Goal: Information Seeking & Learning: Learn about a topic

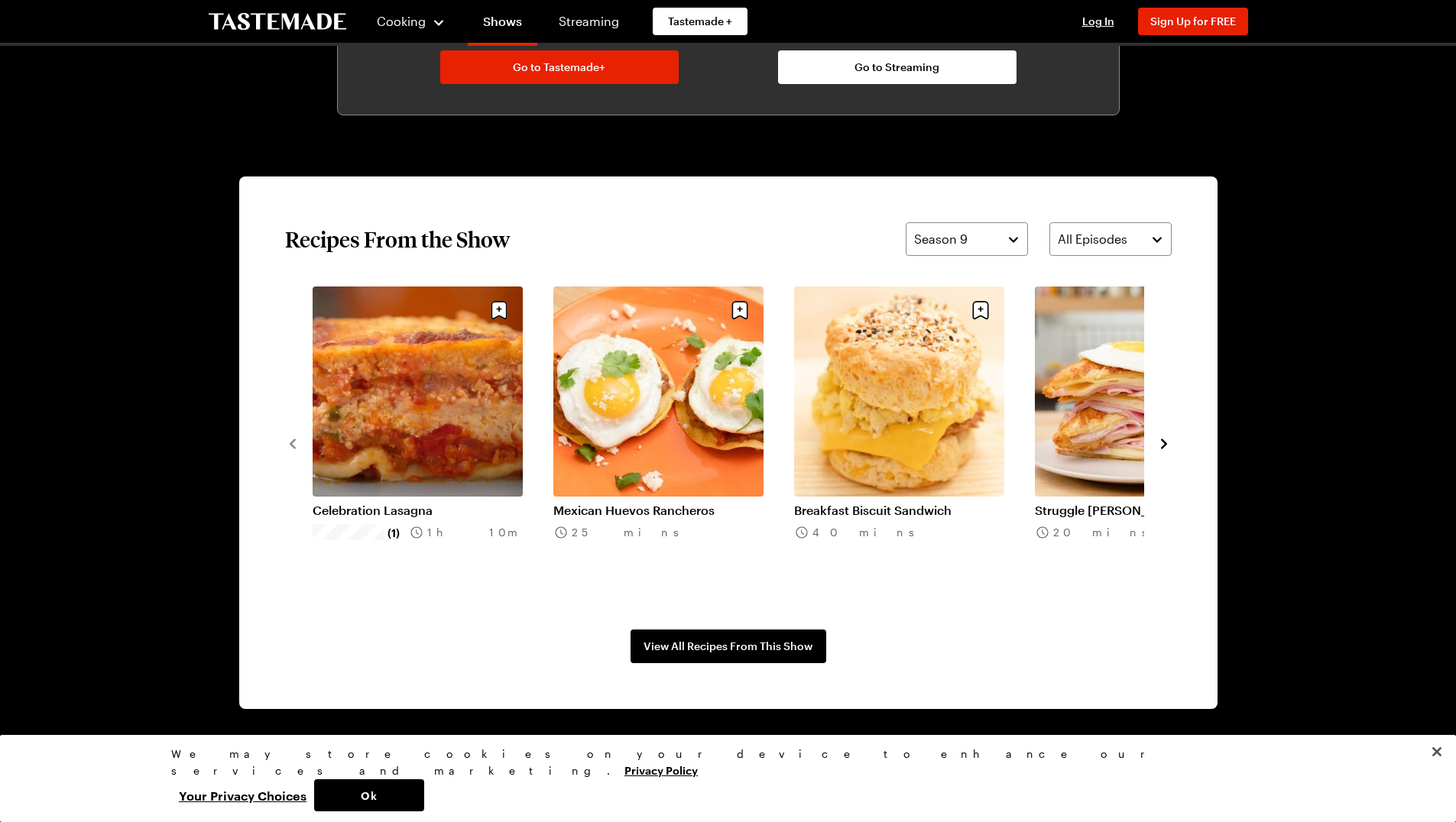
scroll to position [1027, 5]
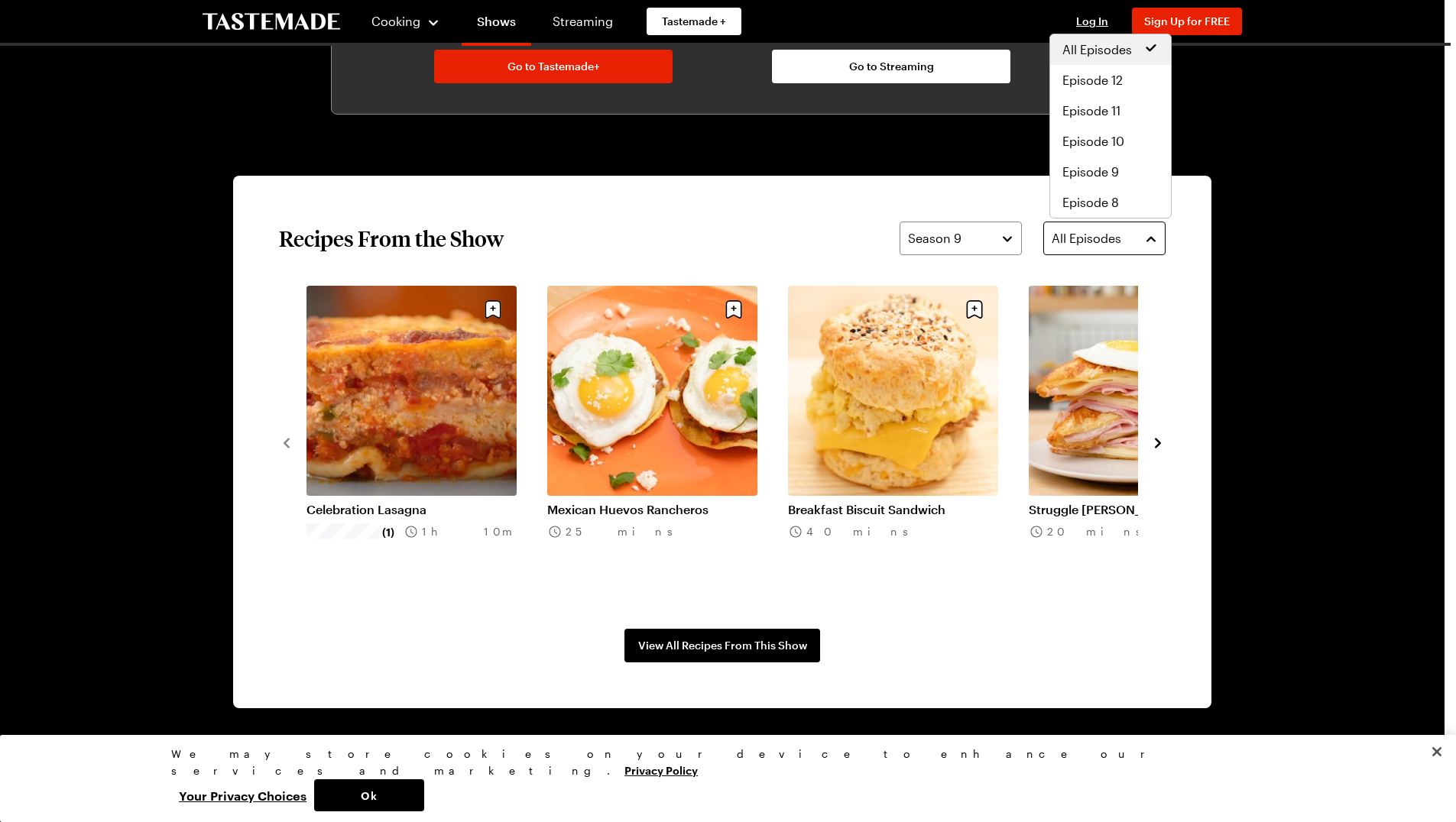
click at [1118, 237] on span "All Episodes" at bounding box center [1087, 237] width 69 height 18
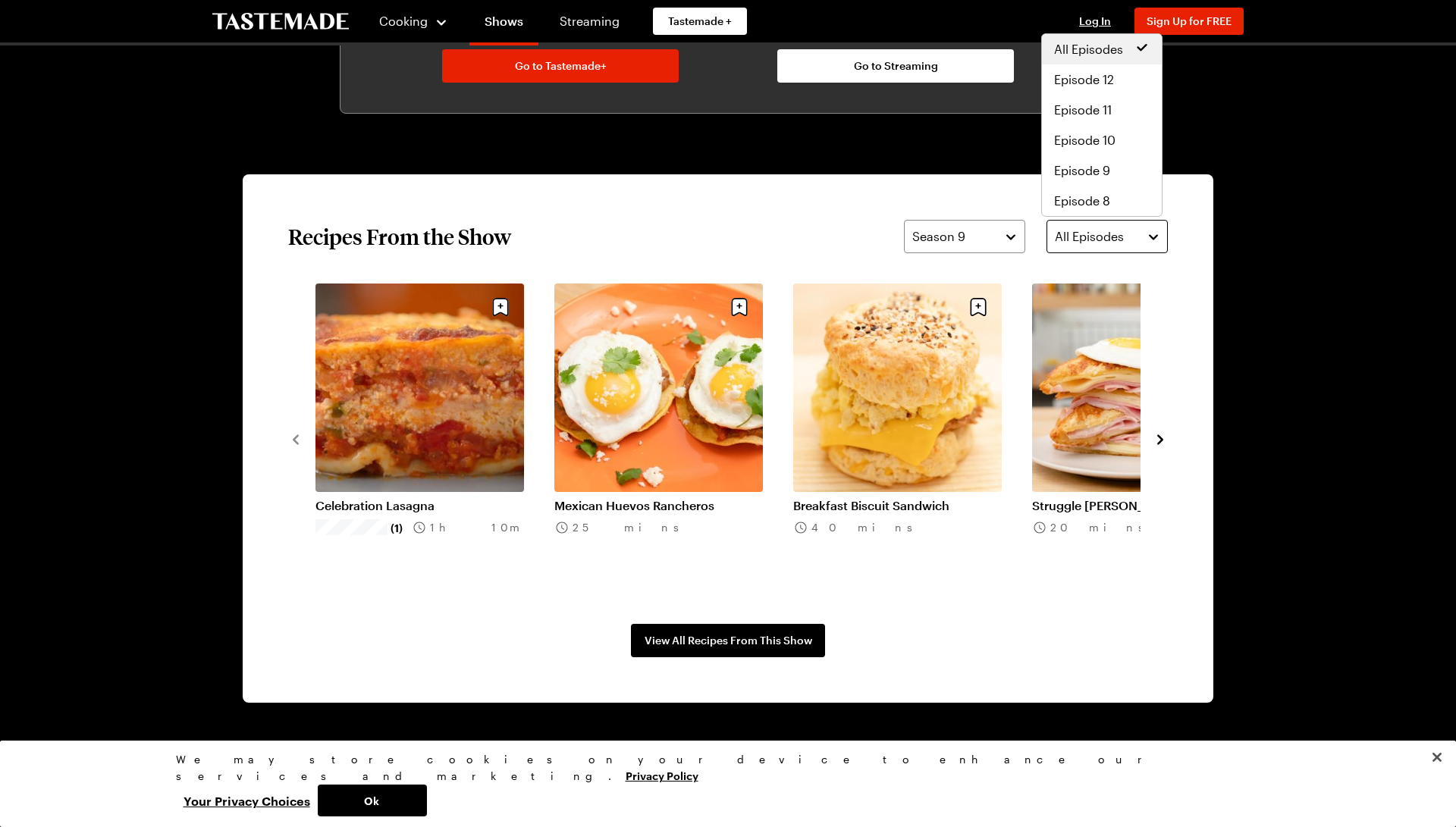
click at [1110, 235] on span "All Episodes" at bounding box center [1090, 236] width 69 height 18
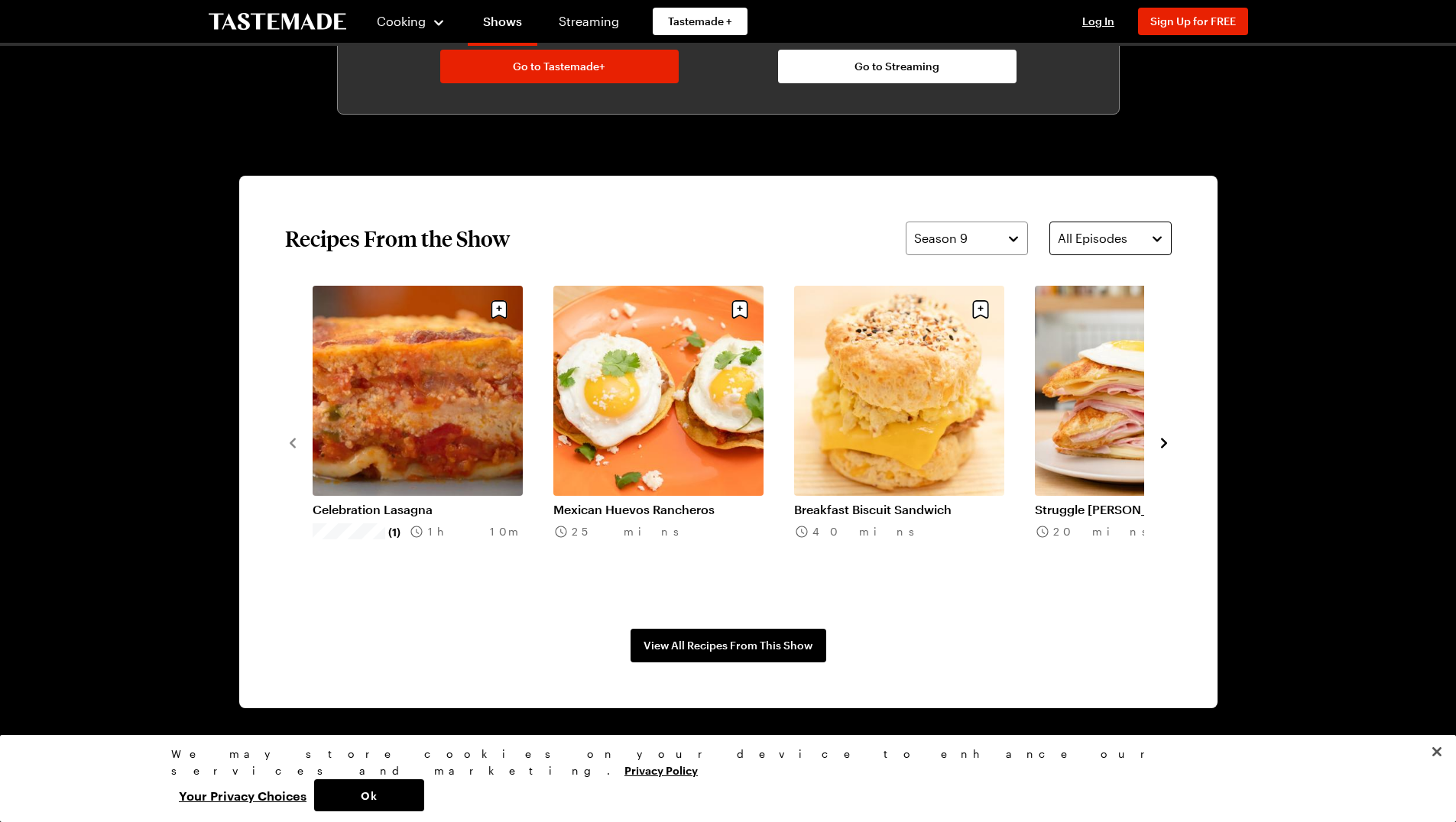
click at [1117, 239] on span "All Episodes" at bounding box center [1092, 237] width 69 height 18
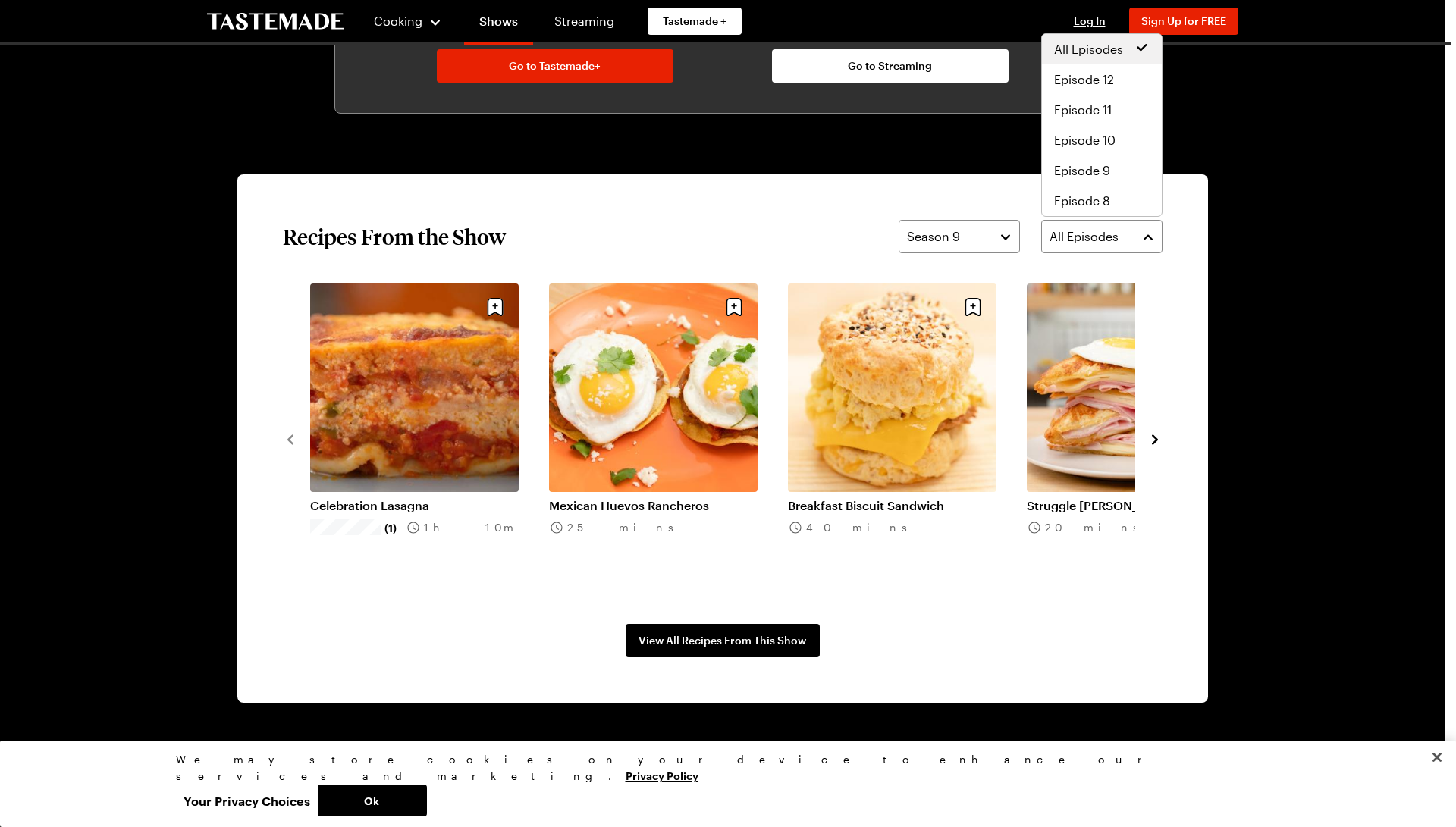
click at [509, 152] on div "Struggle Meals Cooking 9 Seasons The struggle is real, but it doesn’t mean your…" at bounding box center [722, 225] width 1092 height 2399
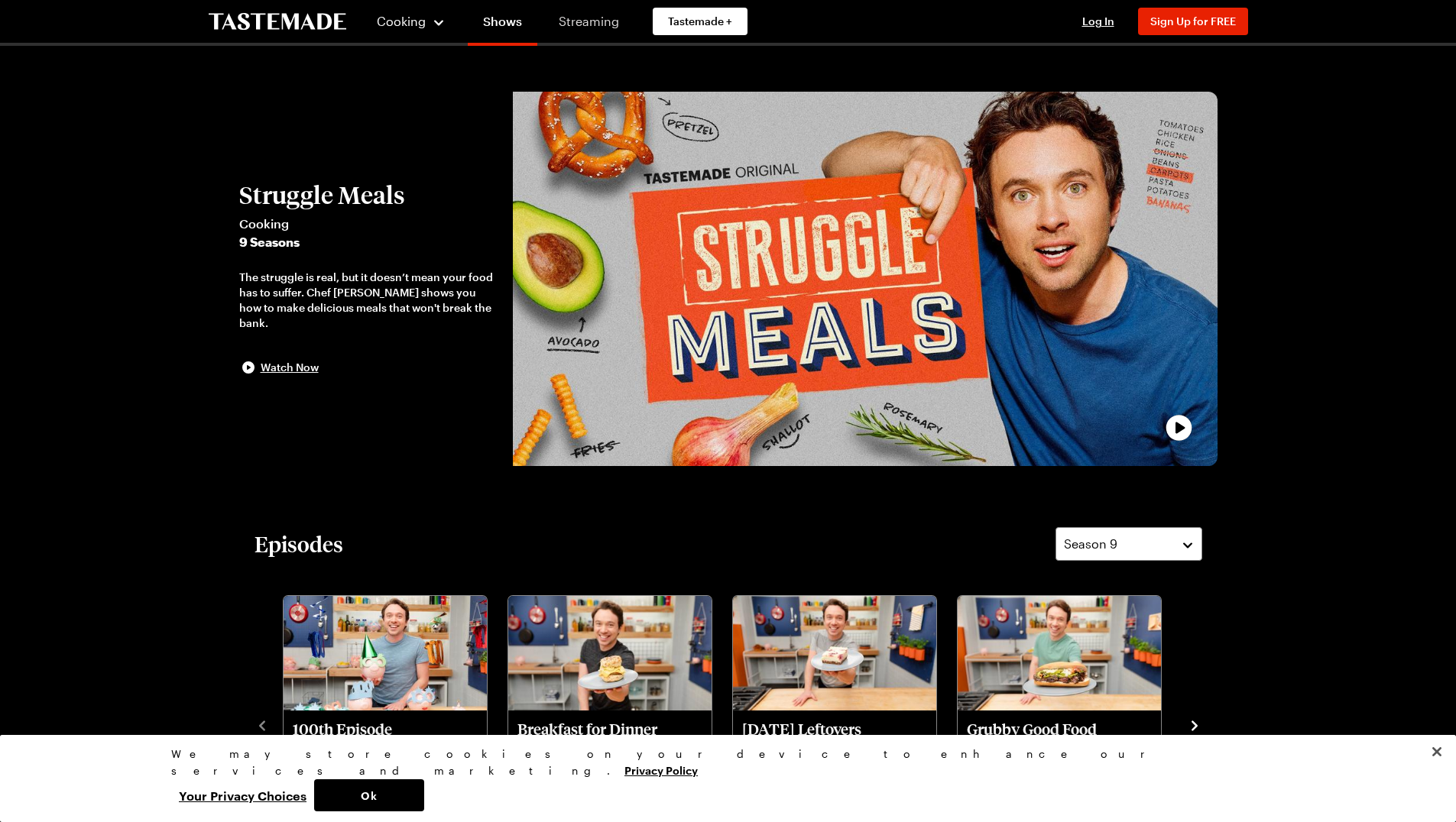
scroll to position [0, 0]
click at [412, 76] on link "Recipes" at bounding box center [429, 78] width 116 height 34
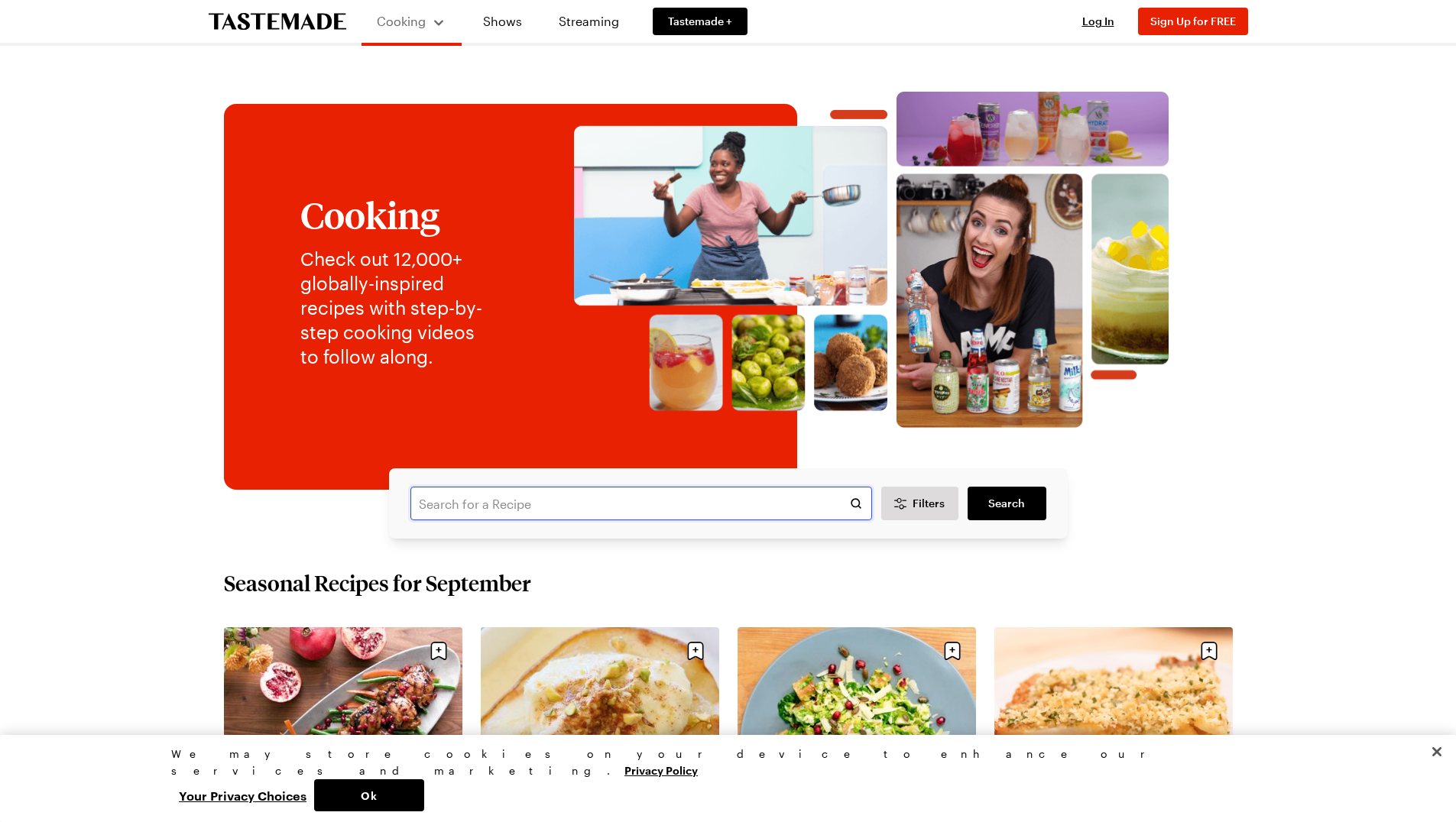
click at [528, 497] on input "text" at bounding box center [641, 503] width 462 height 34
type input "deep dish pizza"
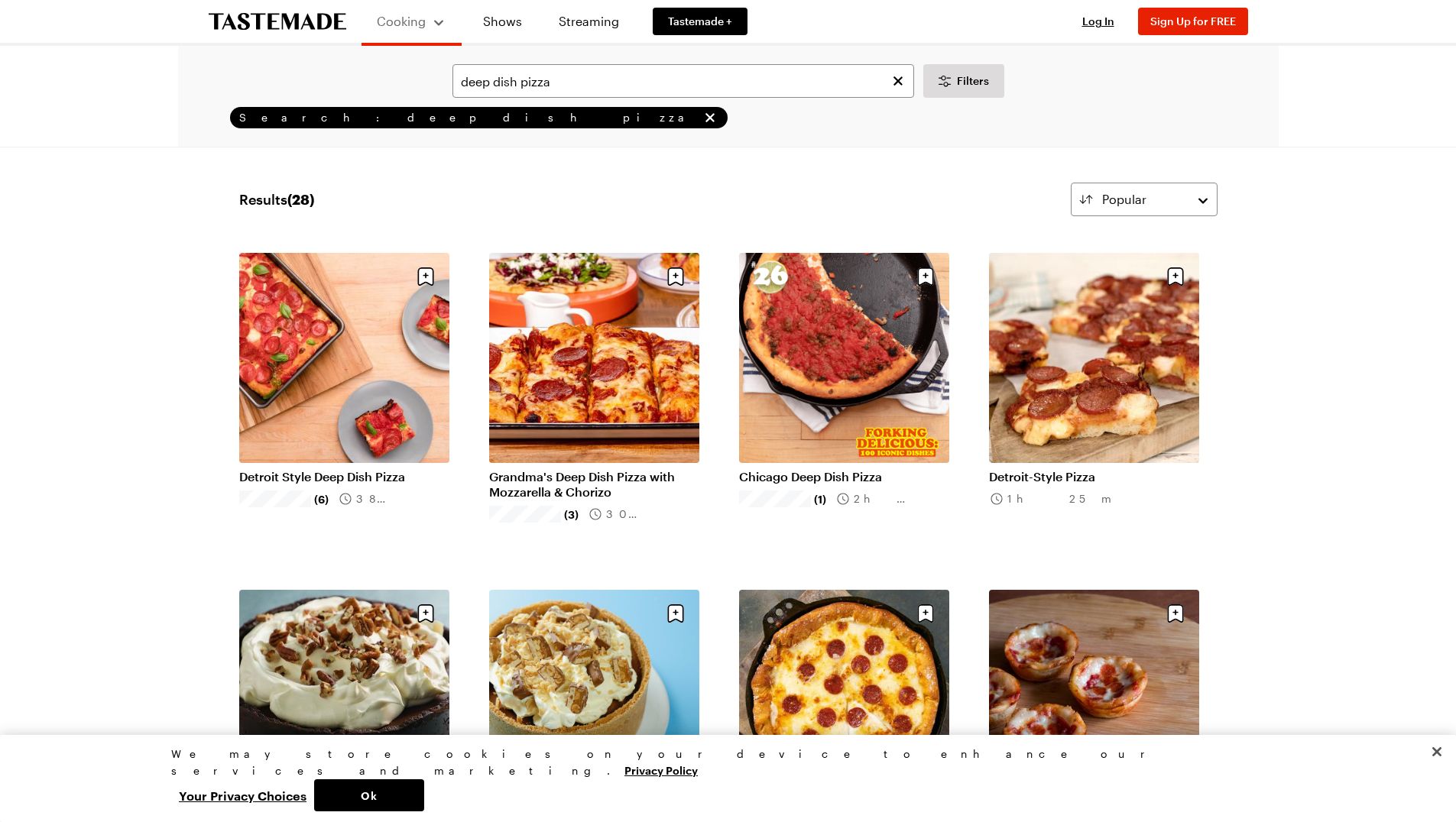
scroll to position [2, 6]
click at [800, 479] on link "Chicago Deep Dish Pizza" at bounding box center [844, 477] width 211 height 15
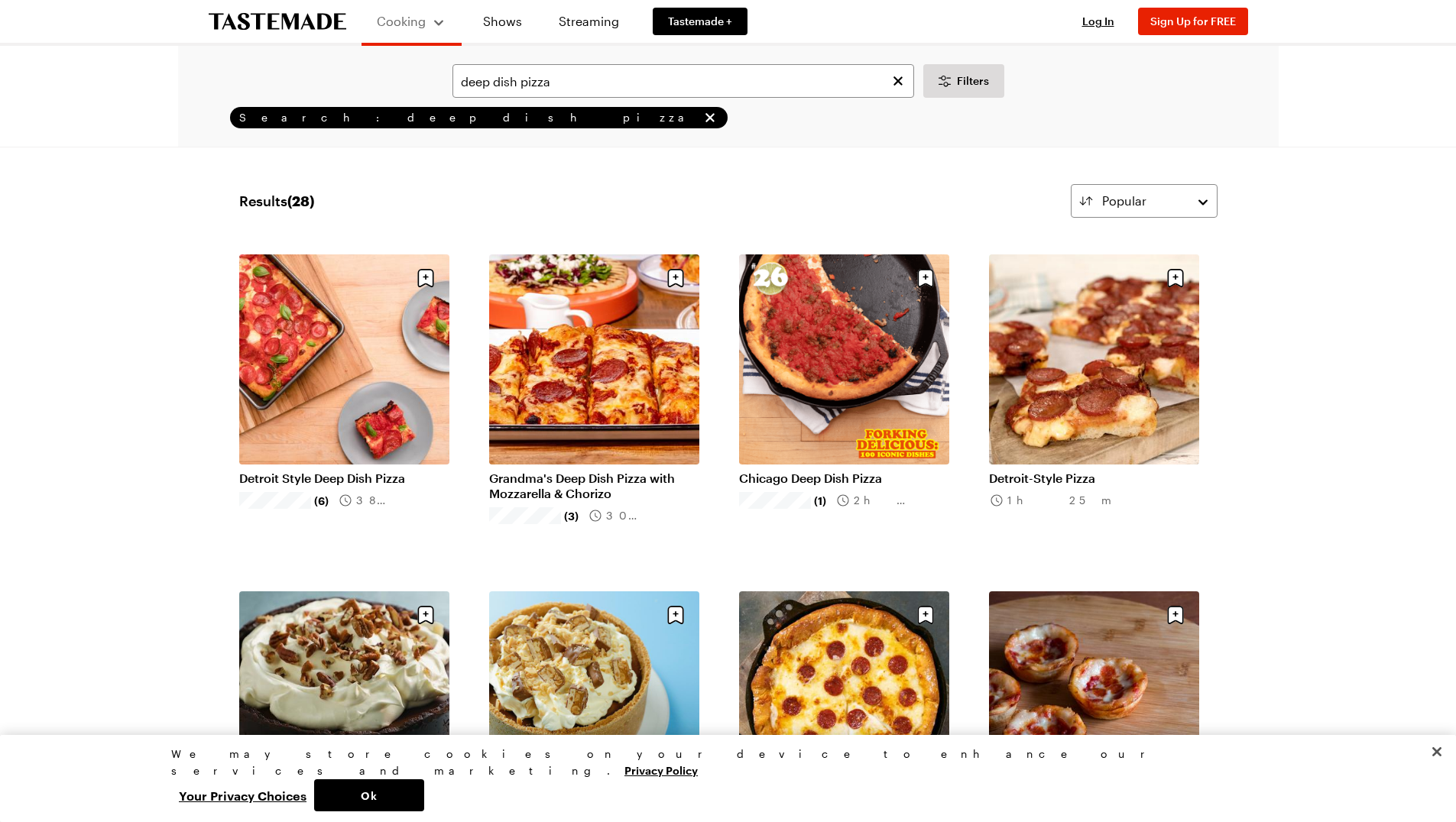
scroll to position [0, 1]
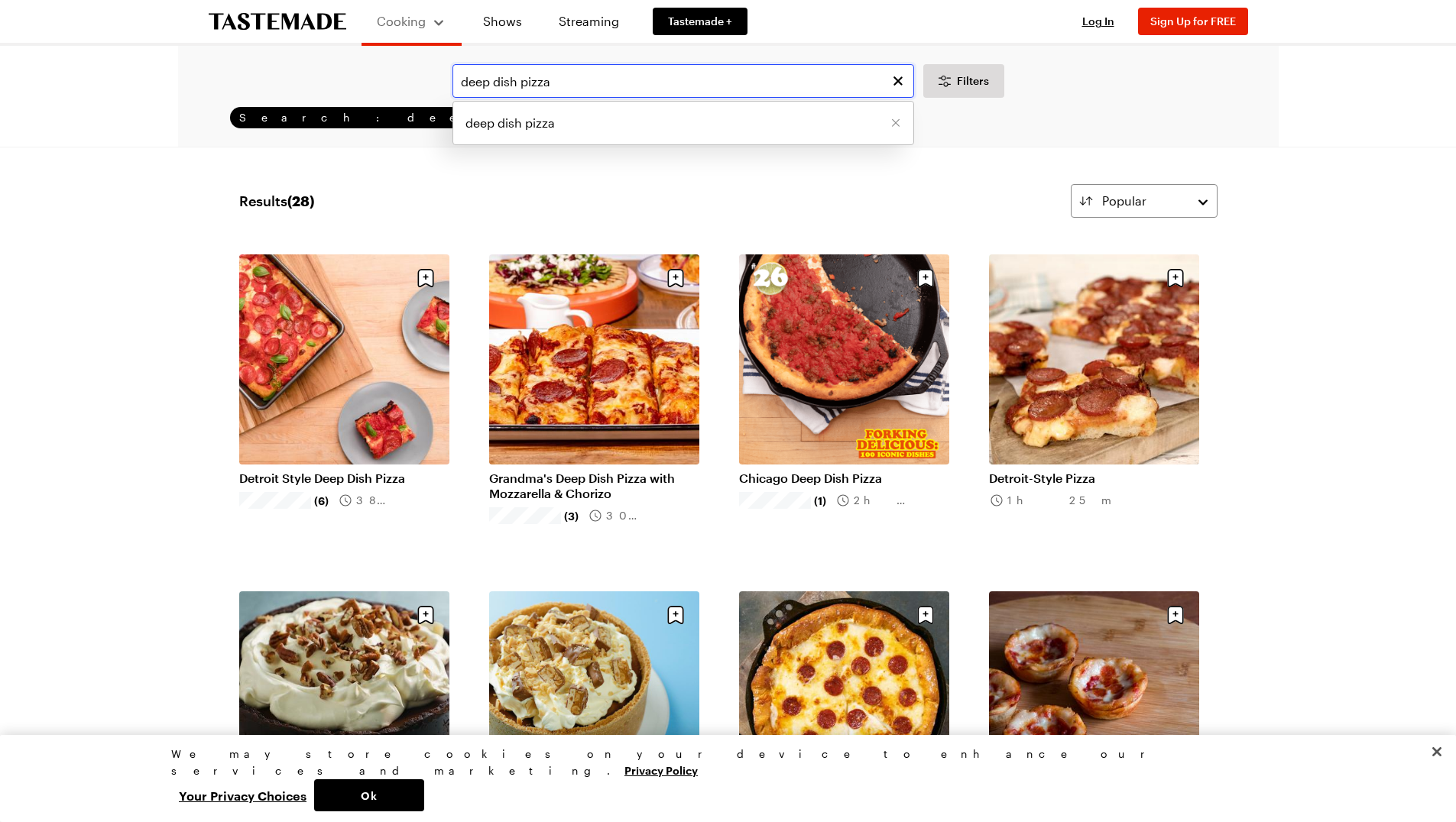
drag, startPoint x: 575, startPoint y: 80, endPoint x: 408, endPoint y: 53, distance: 169.2
click at [408, 53] on div "deep dish pizza deep dish pizza Filters Search: deep dish pizza Search" at bounding box center [728, 96] width 1101 height 101
type input "[US_STATE] pizza"
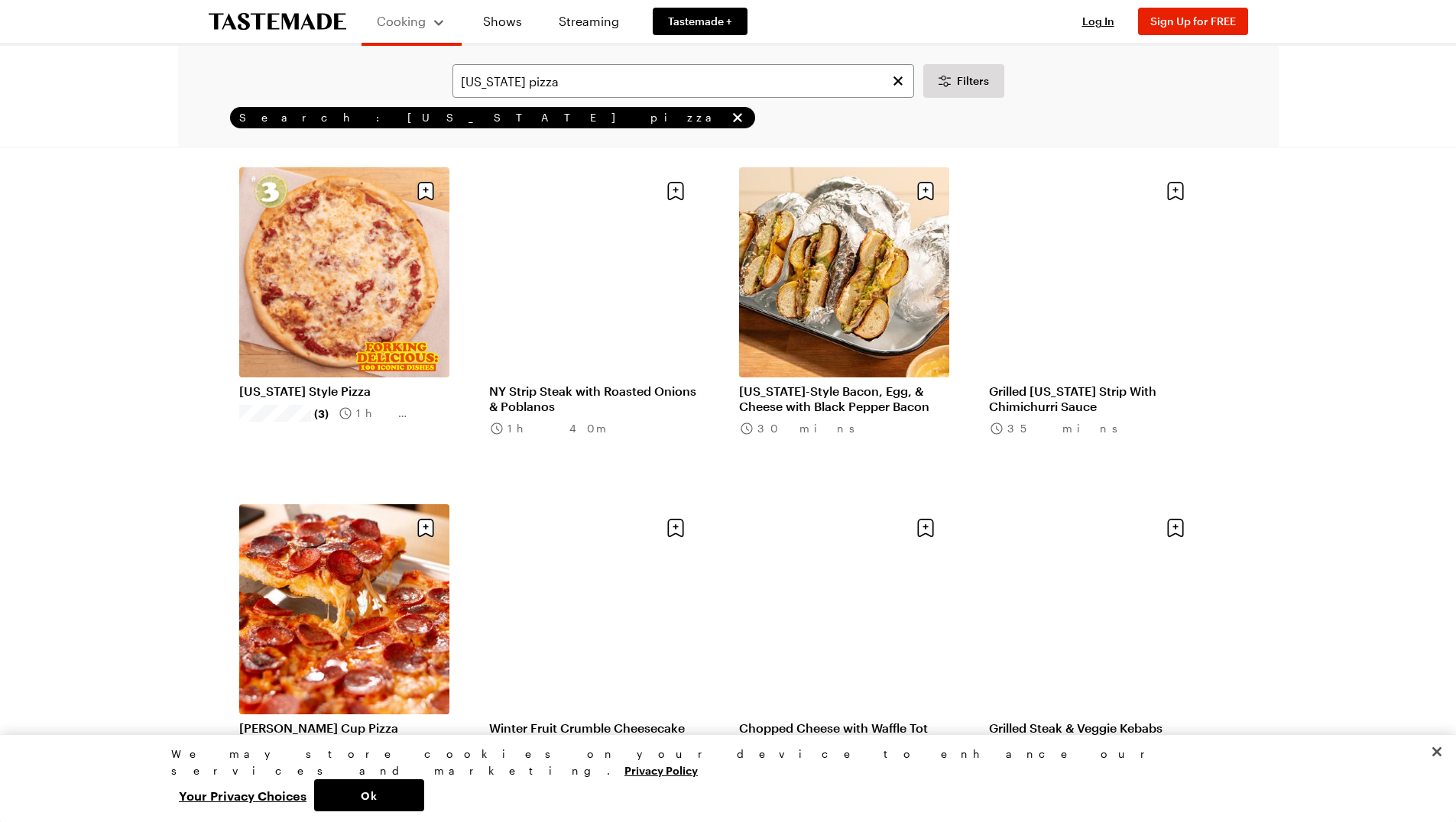
scroll to position [90, 0]
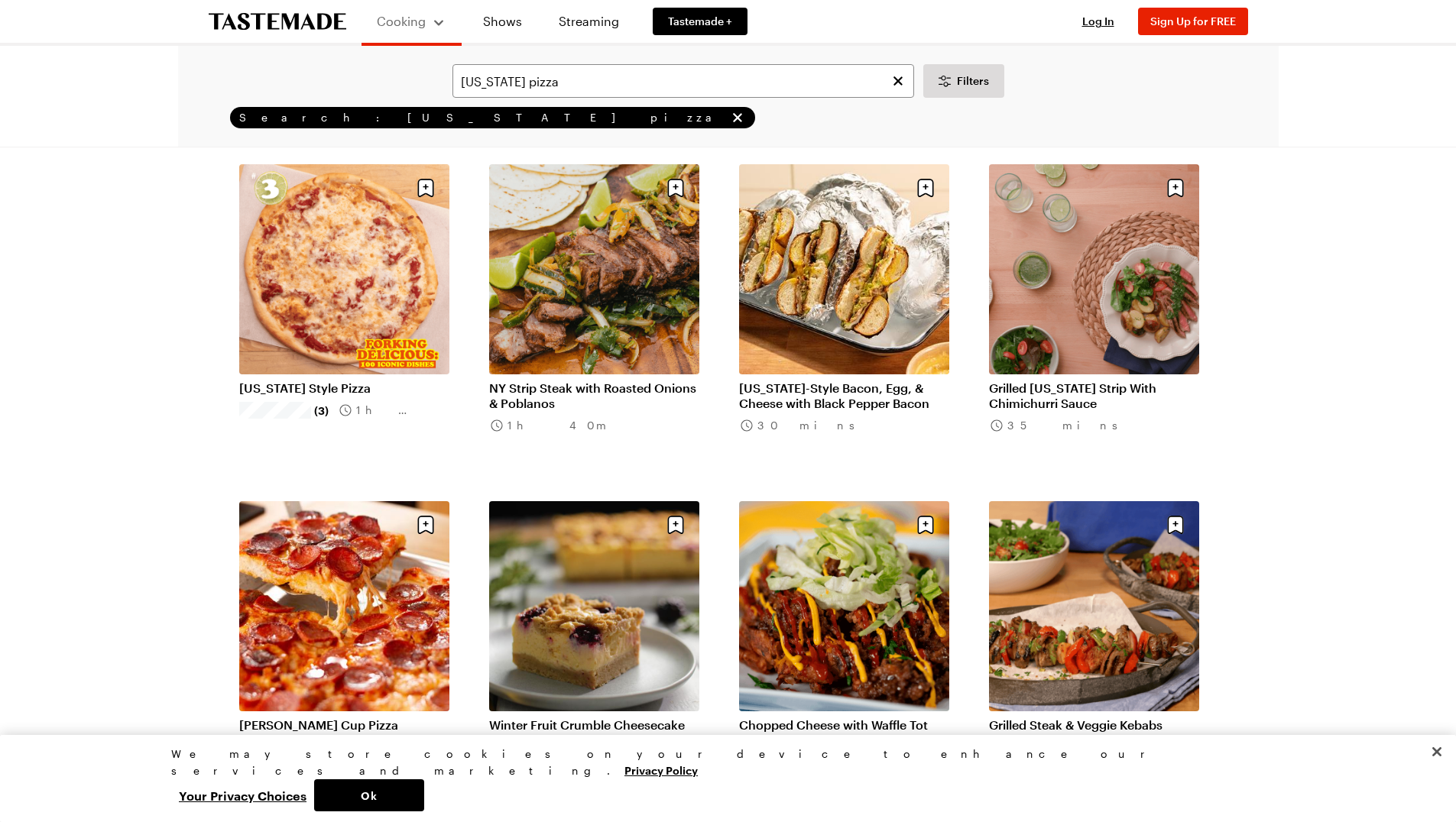
drag, startPoint x: 311, startPoint y: 386, endPoint x: 334, endPoint y: 393, distance: 24.0
click at [311, 386] on link "[US_STATE] Style Pizza" at bounding box center [344, 388] width 211 height 15
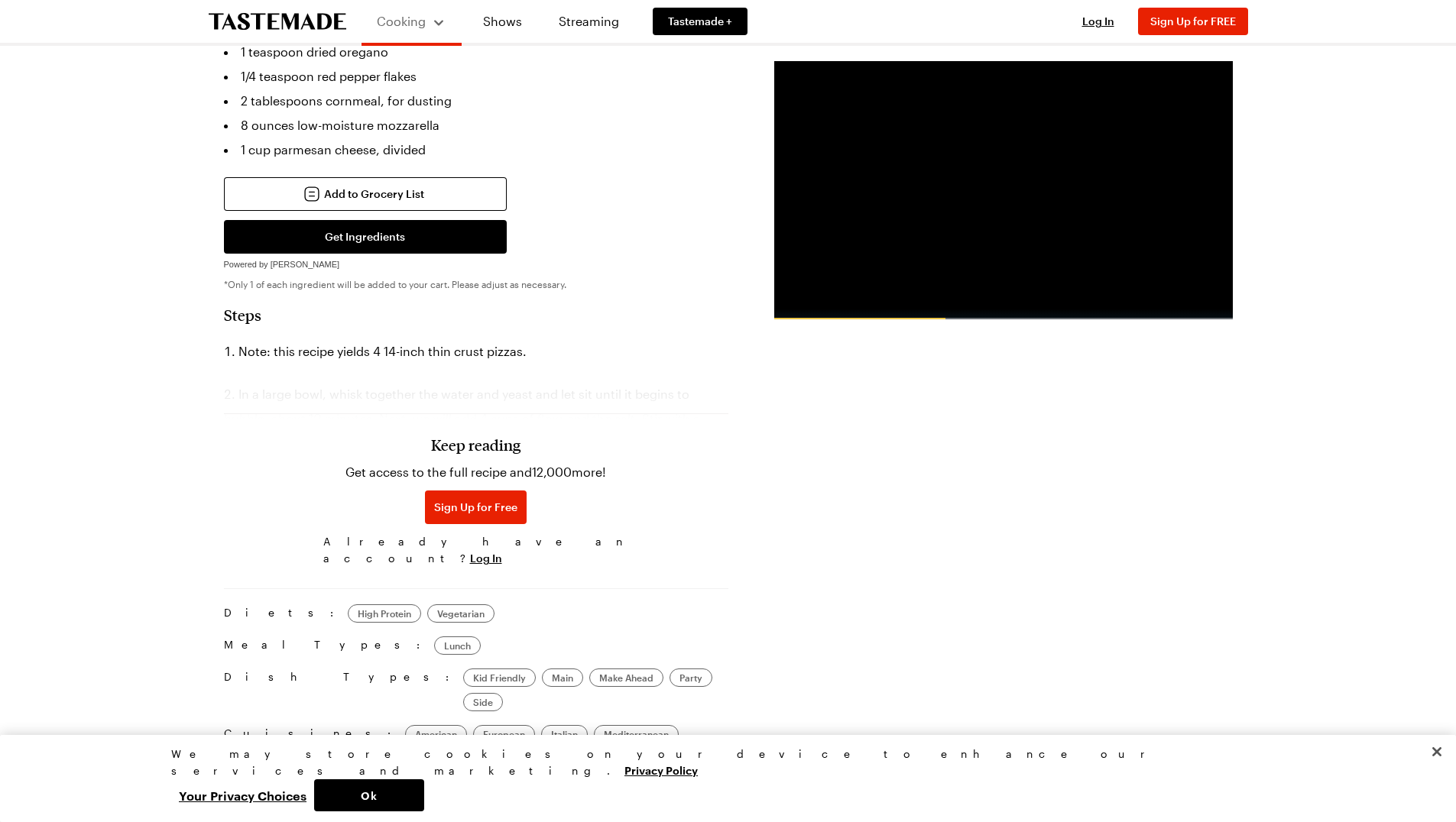
scroll to position [810, 3]
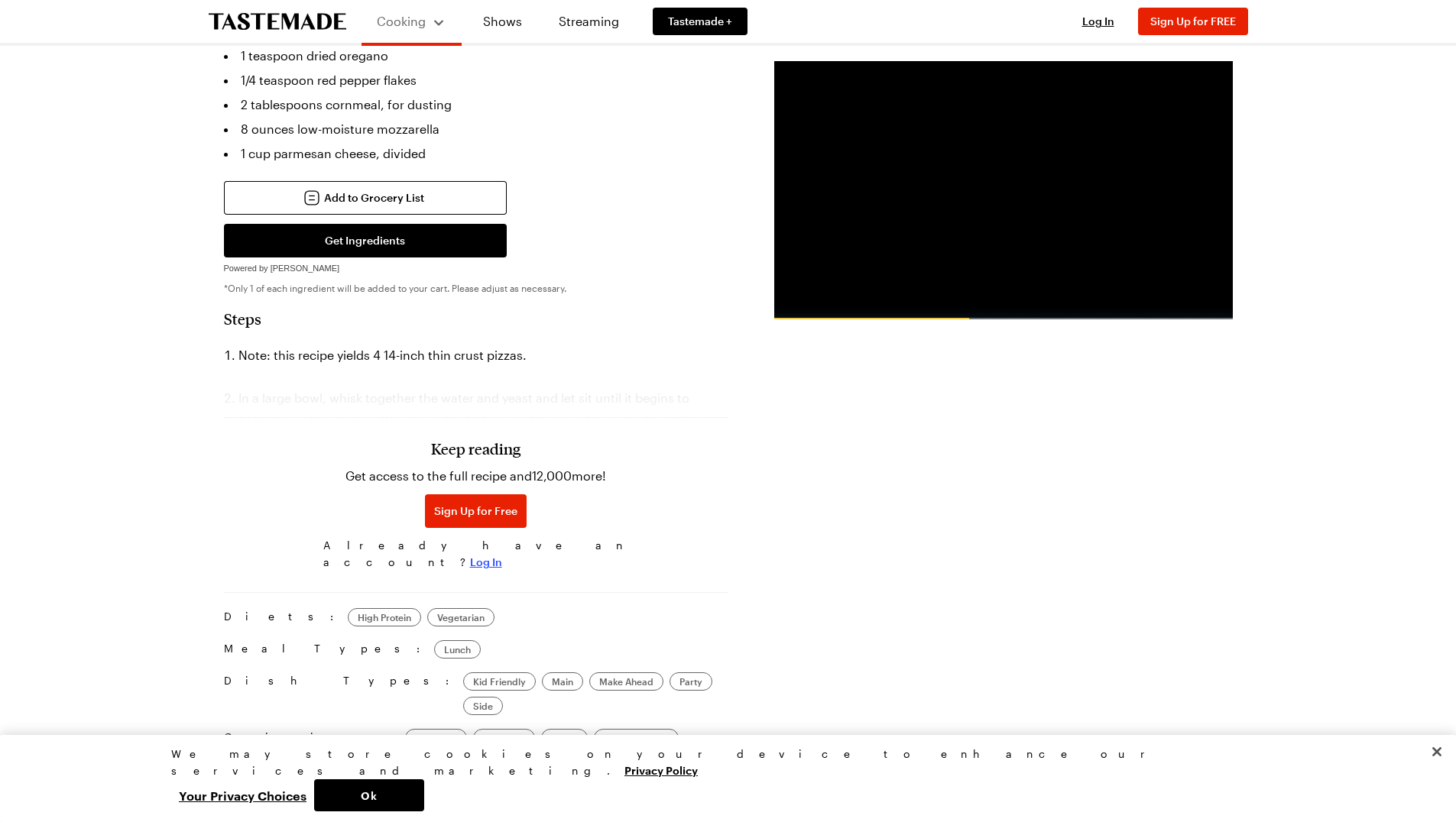
click at [502, 555] on span "Log In" at bounding box center [486, 562] width 32 height 15
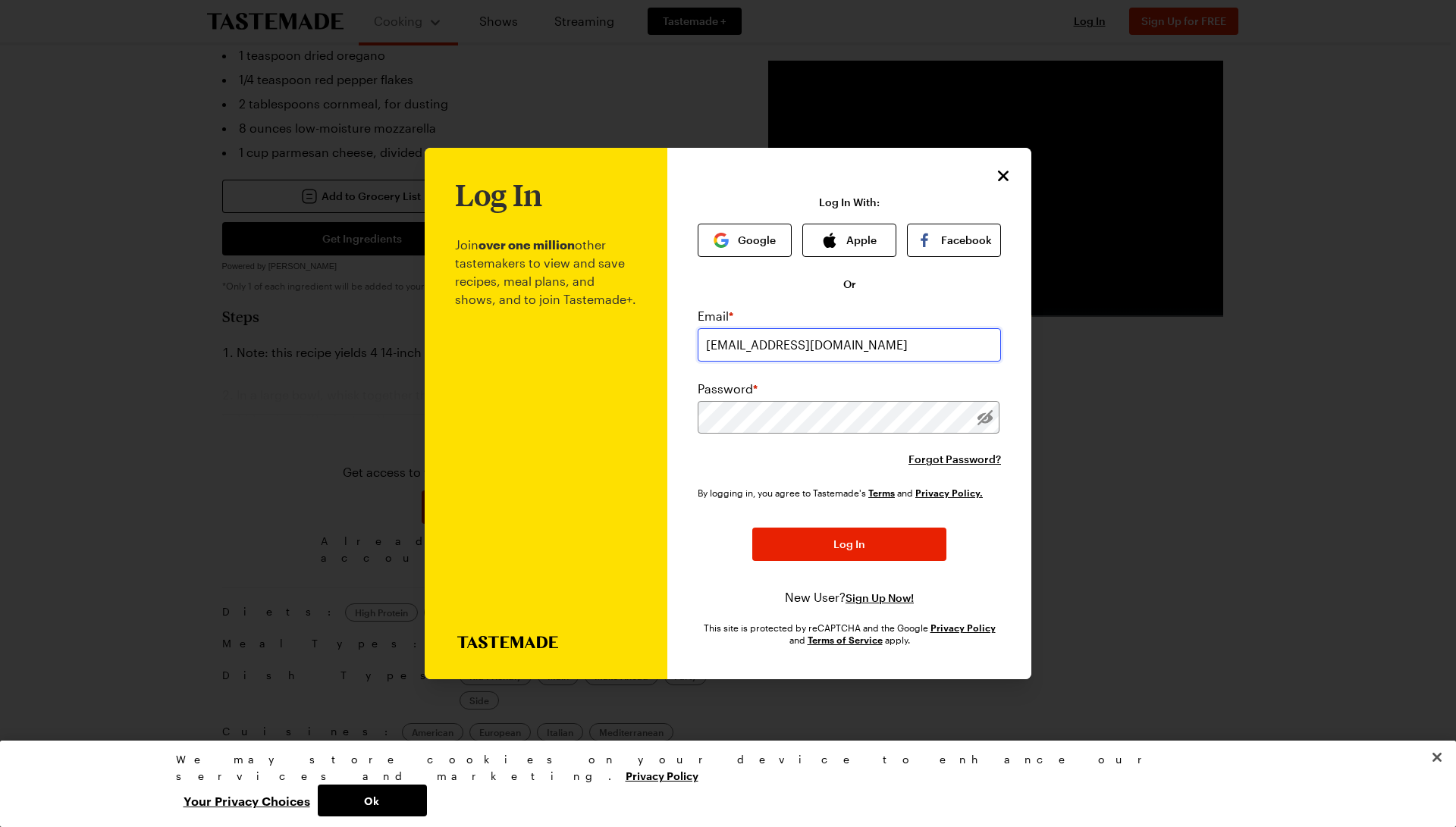
type input "[EMAIL_ADDRESS][DOMAIN_NAME]"
click at [849, 545] on button "Log In" at bounding box center [850, 545] width 195 height 33
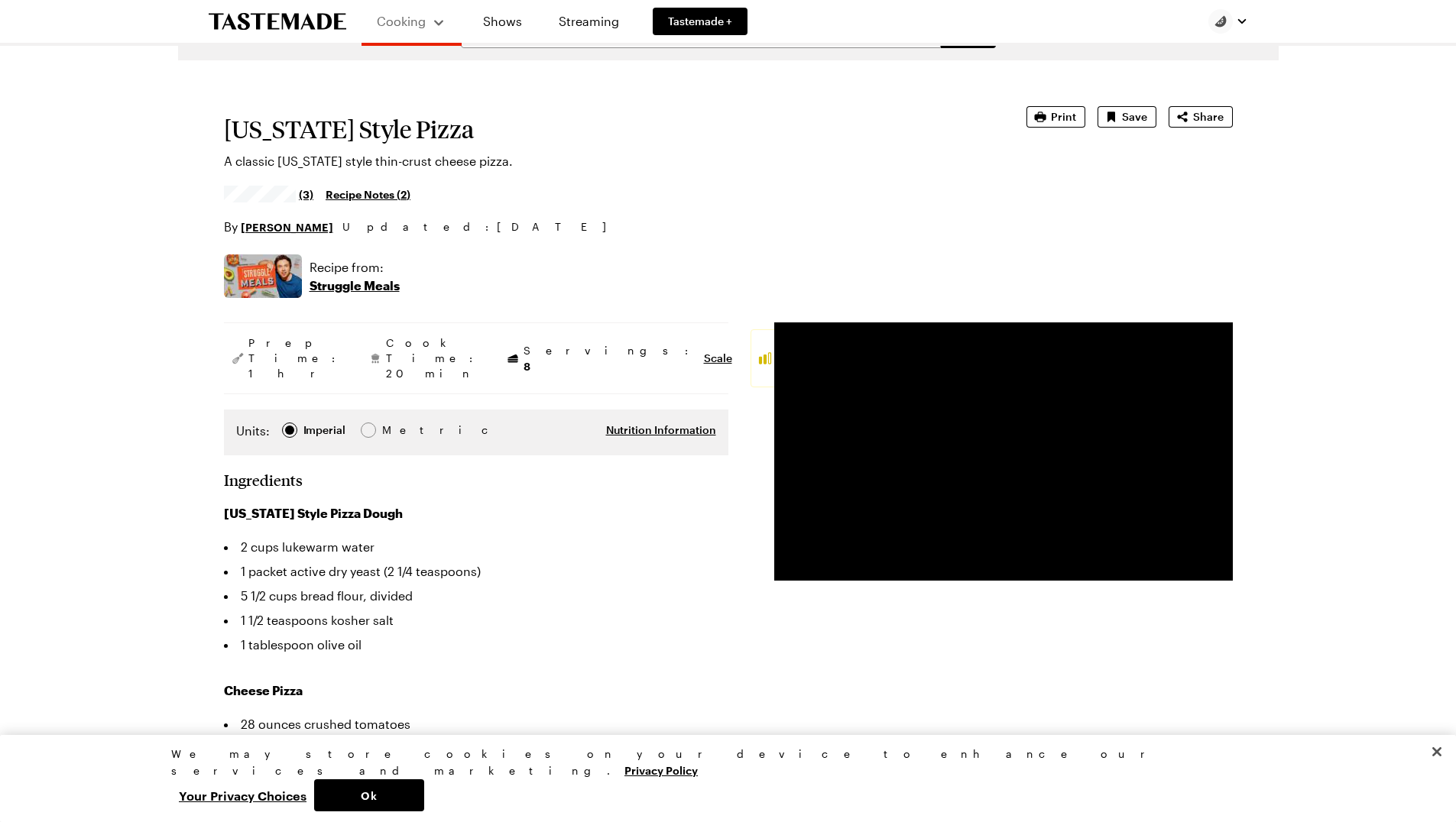
scroll to position [22, 4]
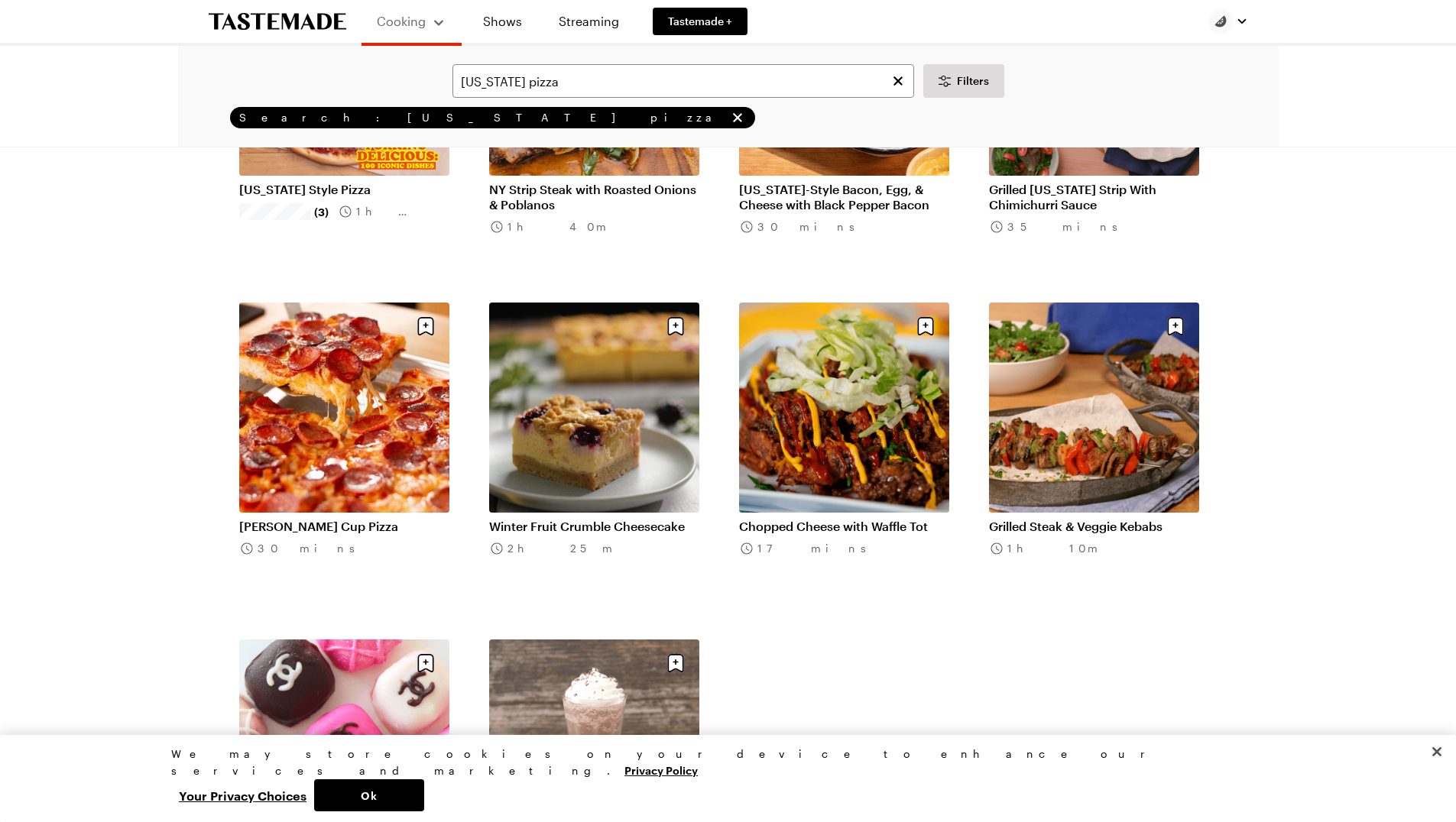
scroll to position [290, 0]
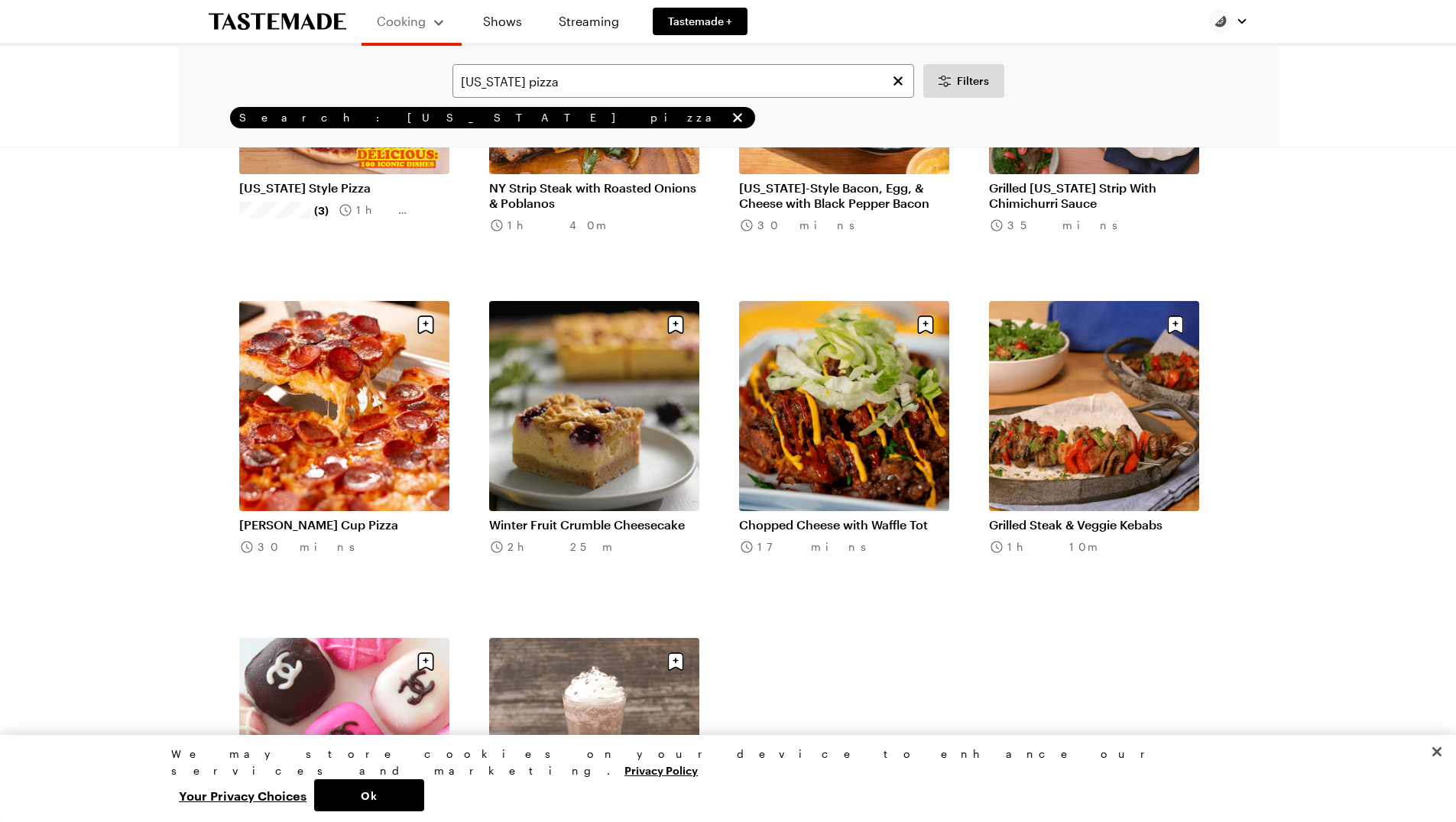
click at [303, 528] on link "[PERSON_NAME] Cup Pizza" at bounding box center [344, 525] width 211 height 15
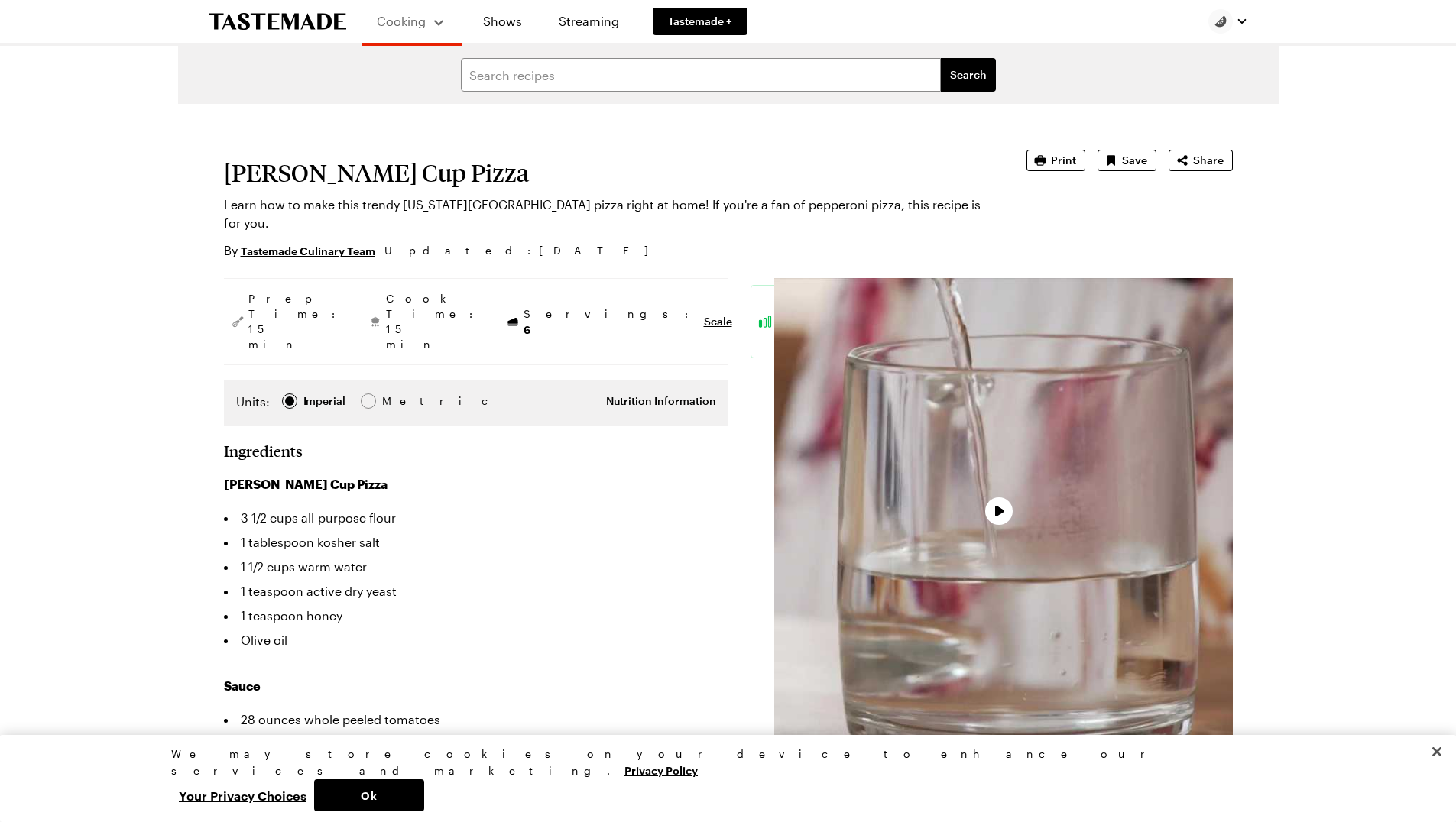
type textarea "x"
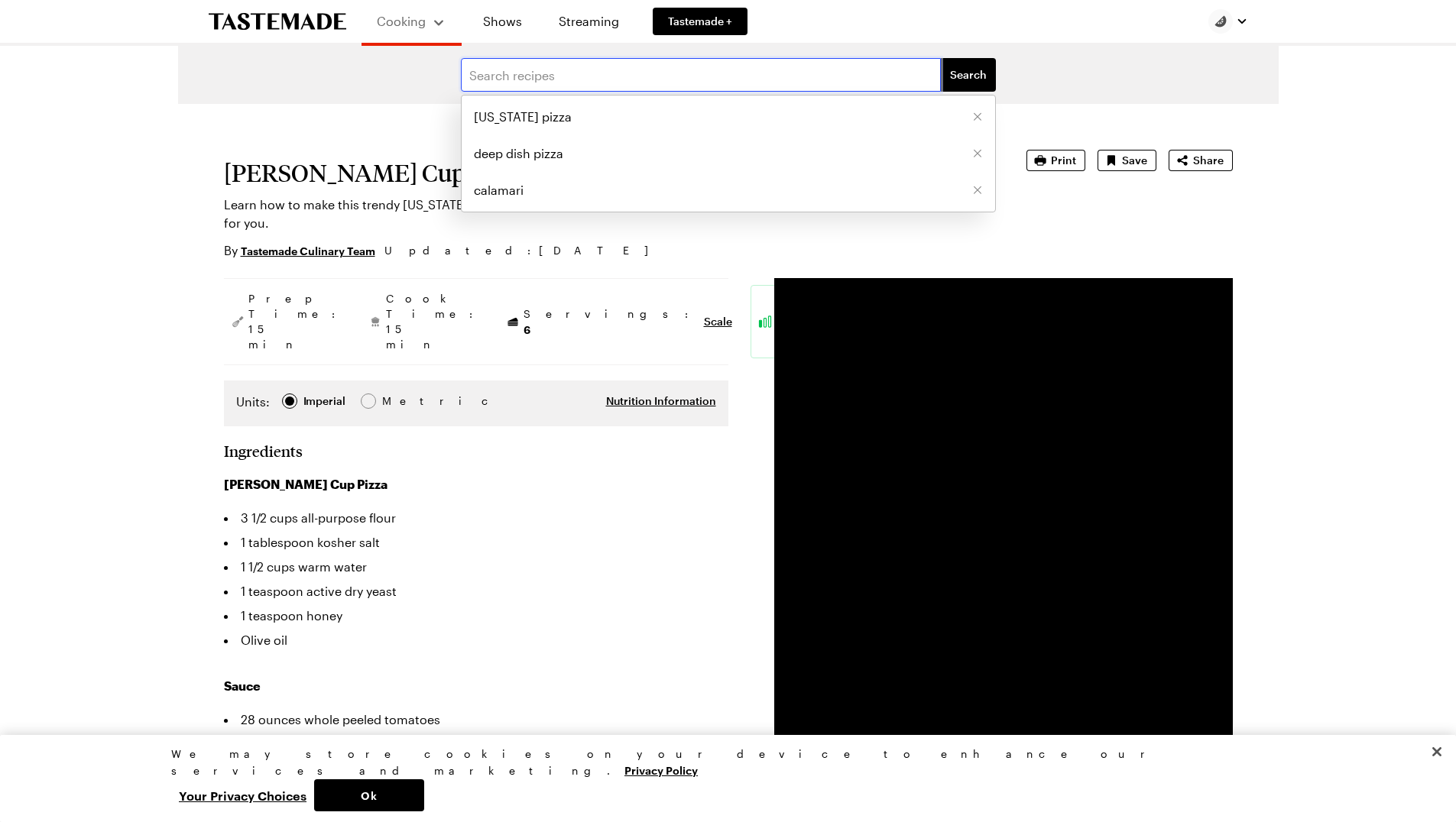
click at [546, 76] on input "text" at bounding box center [700, 74] width 480 height 34
type input "focaccia"
click at [968, 75] on button "Search" at bounding box center [968, 74] width 55 height 34
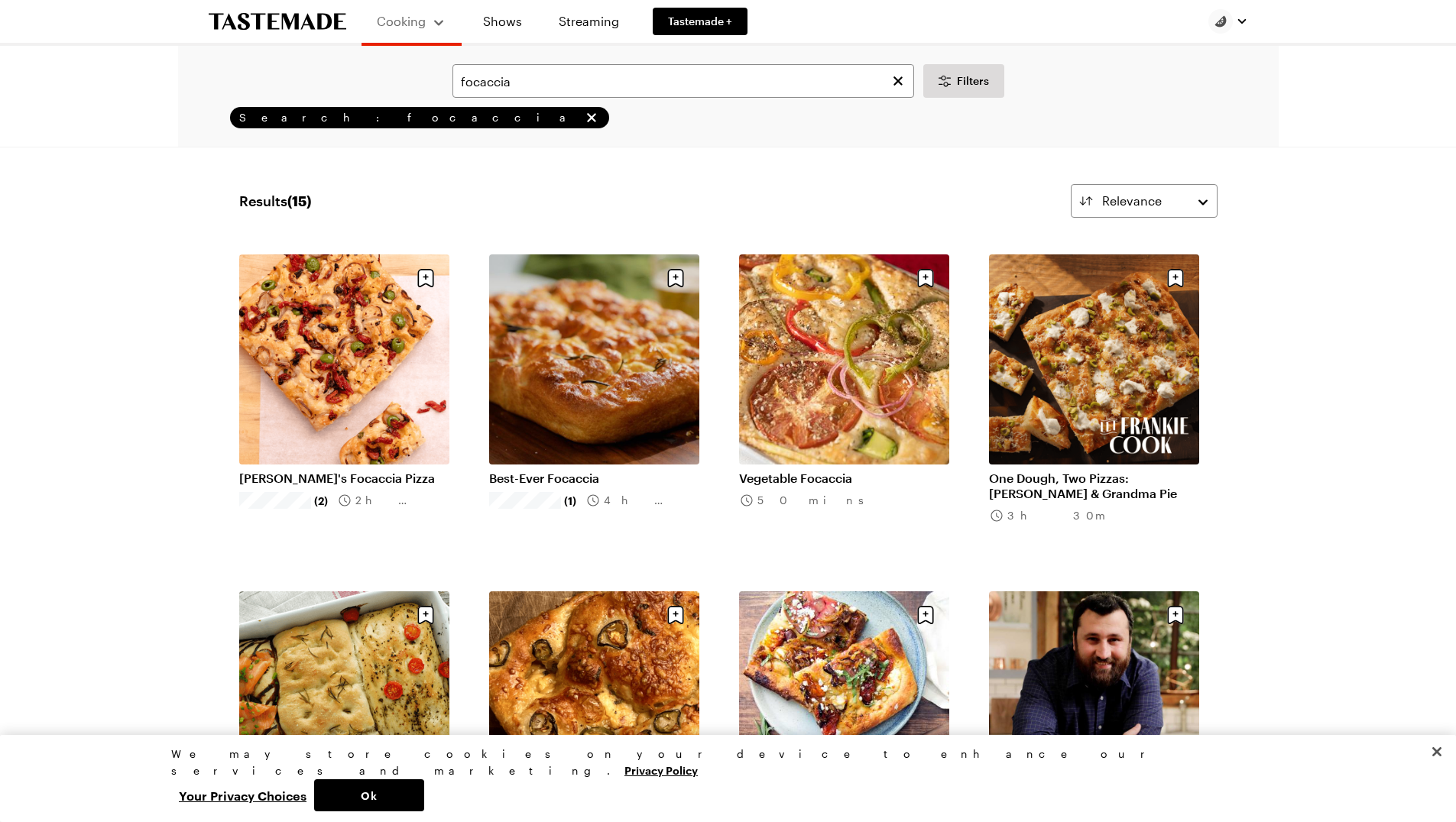
click at [332, 479] on link "[PERSON_NAME]'s Focaccia Pizza" at bounding box center [344, 479] width 211 height 15
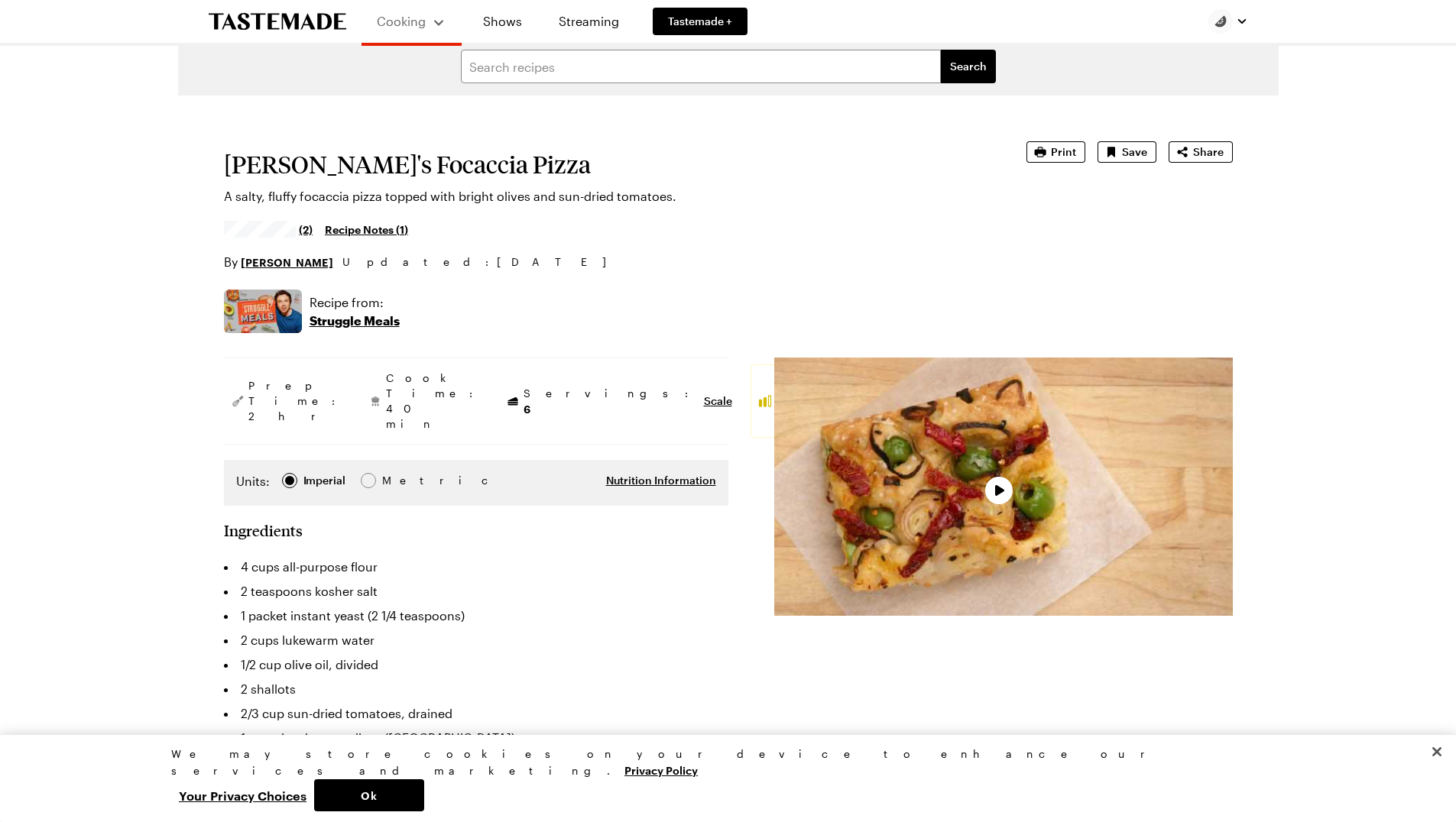
scroll to position [20, 2]
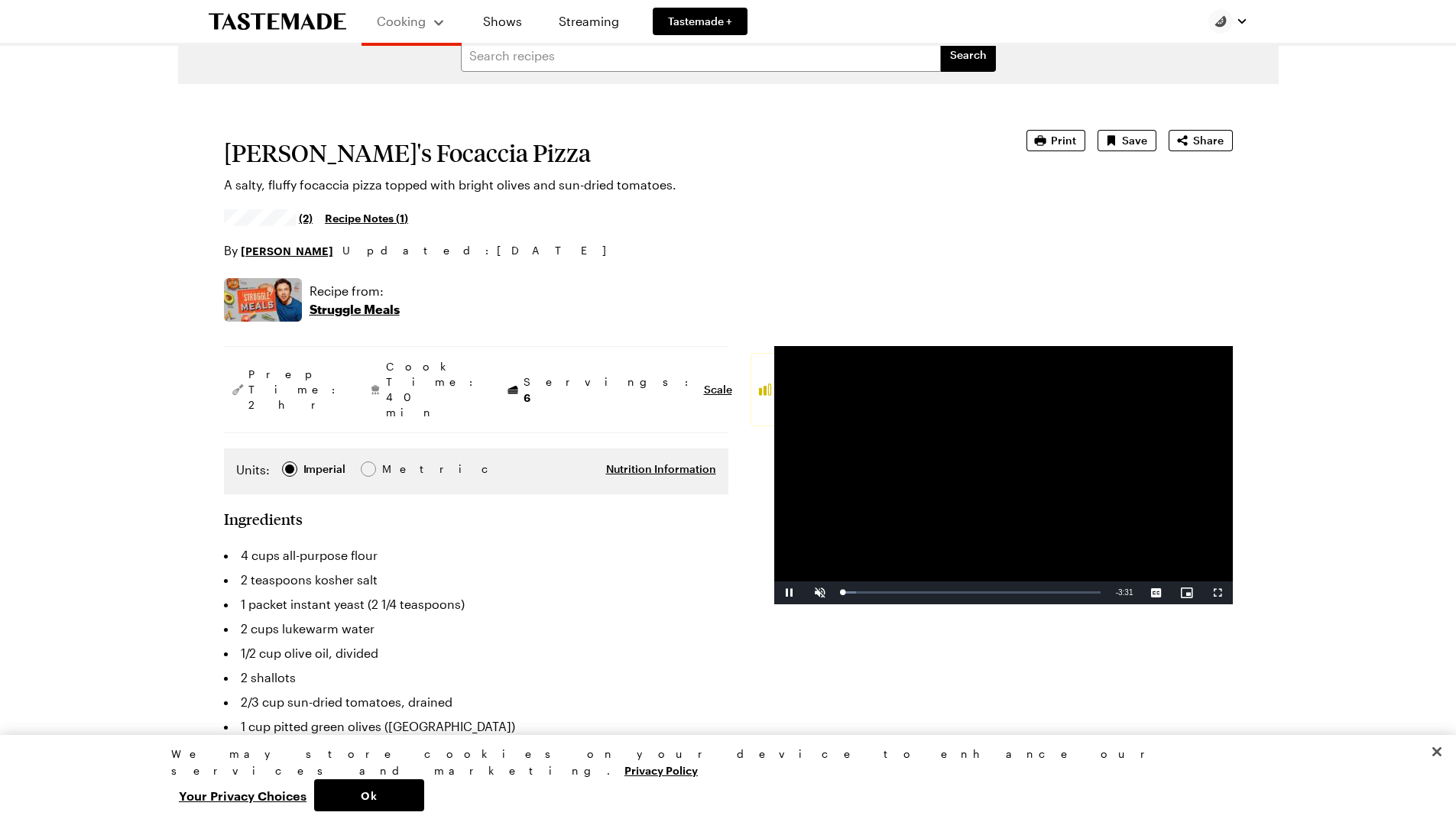
click at [367, 218] on link "Recipe Notes ( 1 )" at bounding box center [366, 217] width 84 height 16
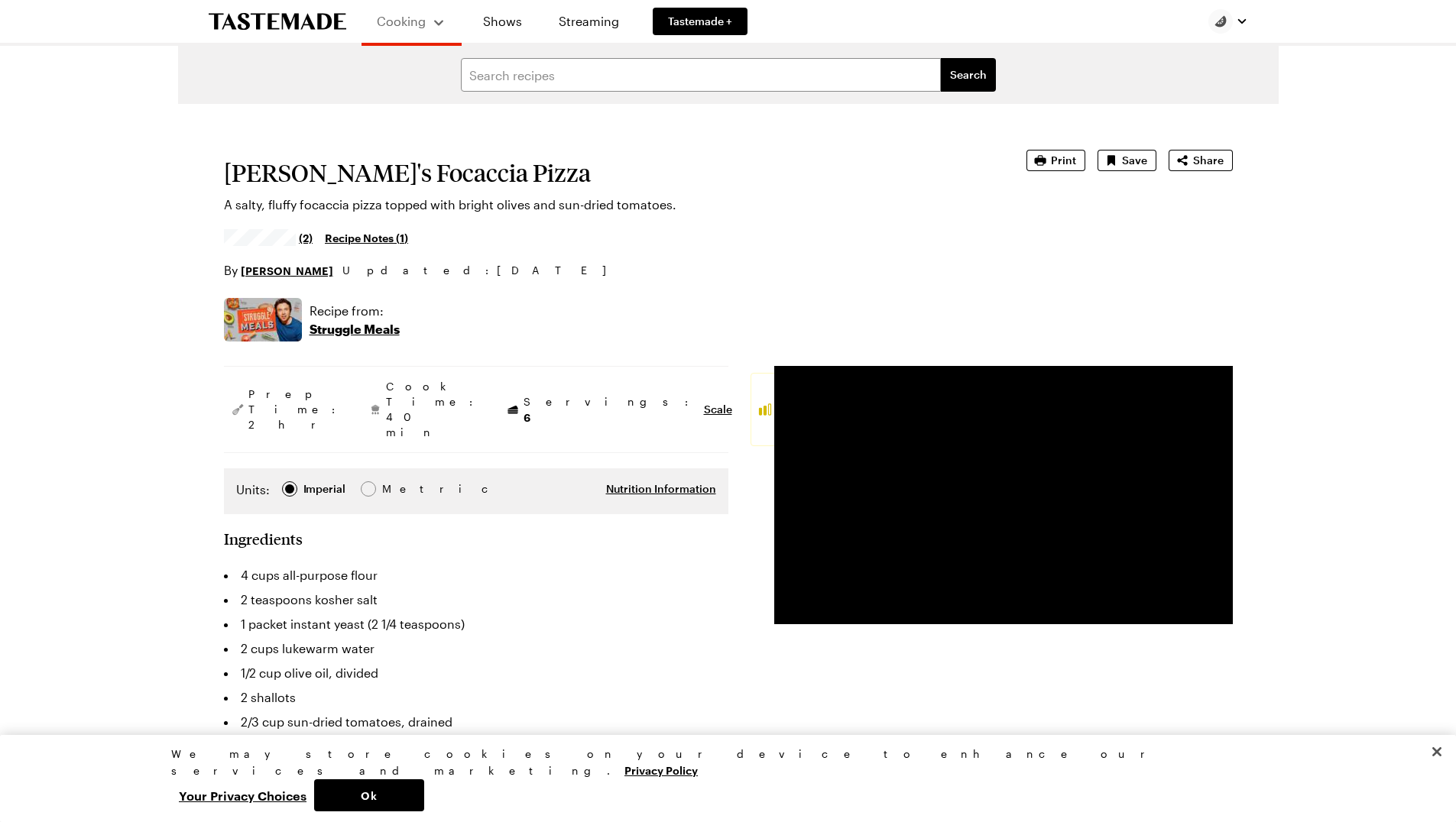
scroll to position [0, 4]
click at [278, 271] on link "[PERSON_NAME]" at bounding box center [287, 270] width 92 height 16
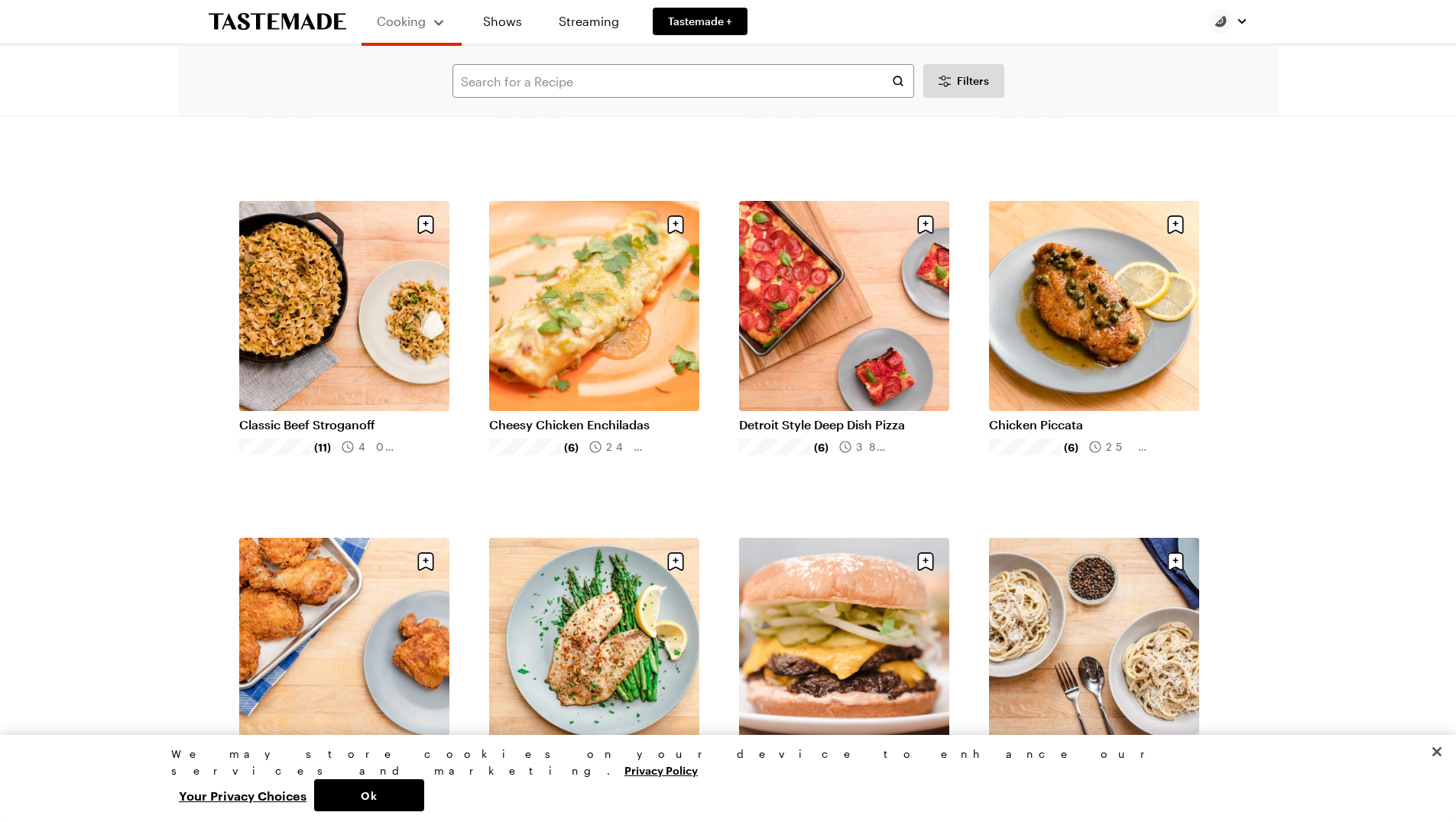
scroll to position [366, 1]
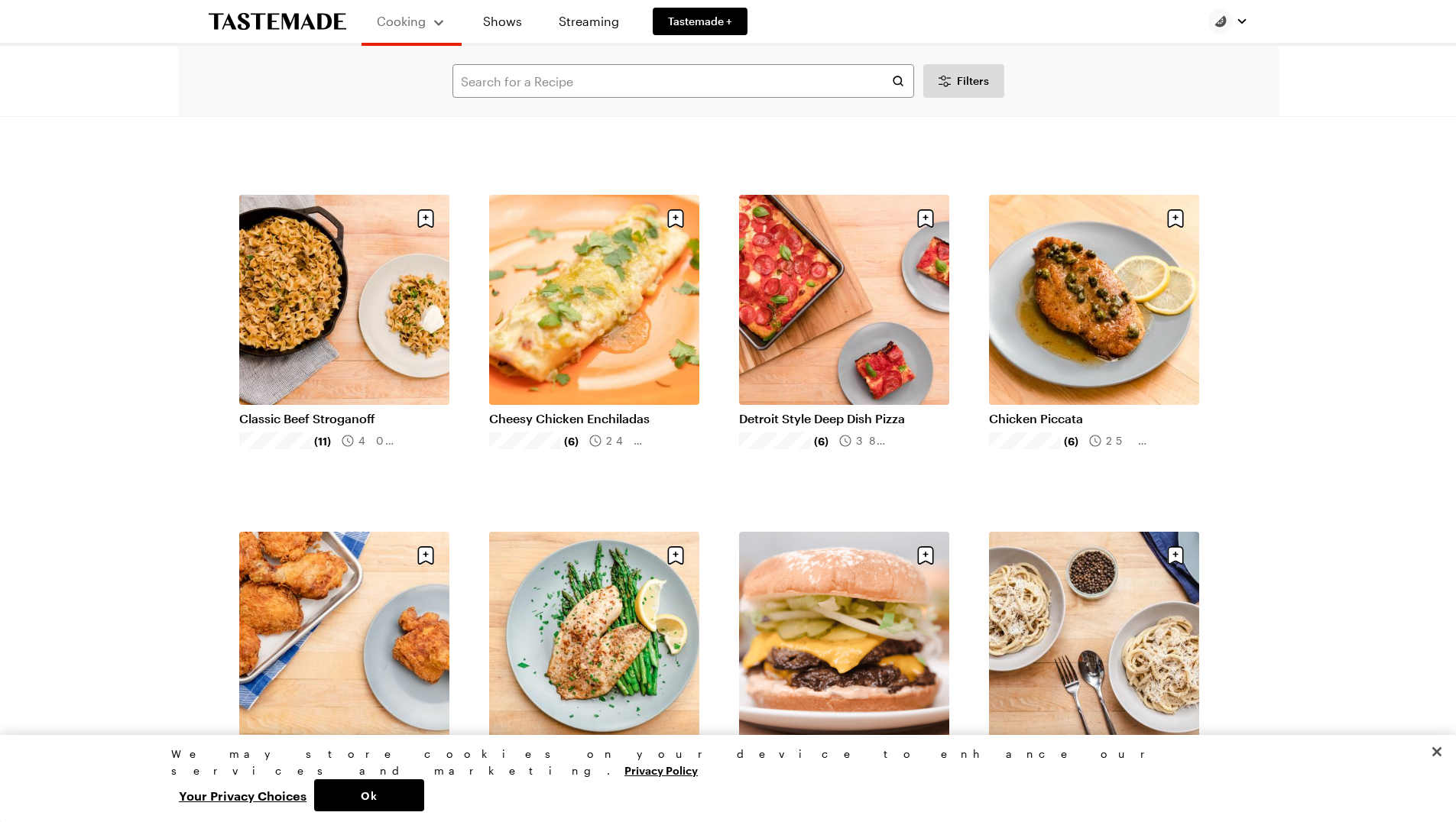
click at [349, 422] on link "Classic Beef Stroganoff" at bounding box center [344, 419] width 211 height 15
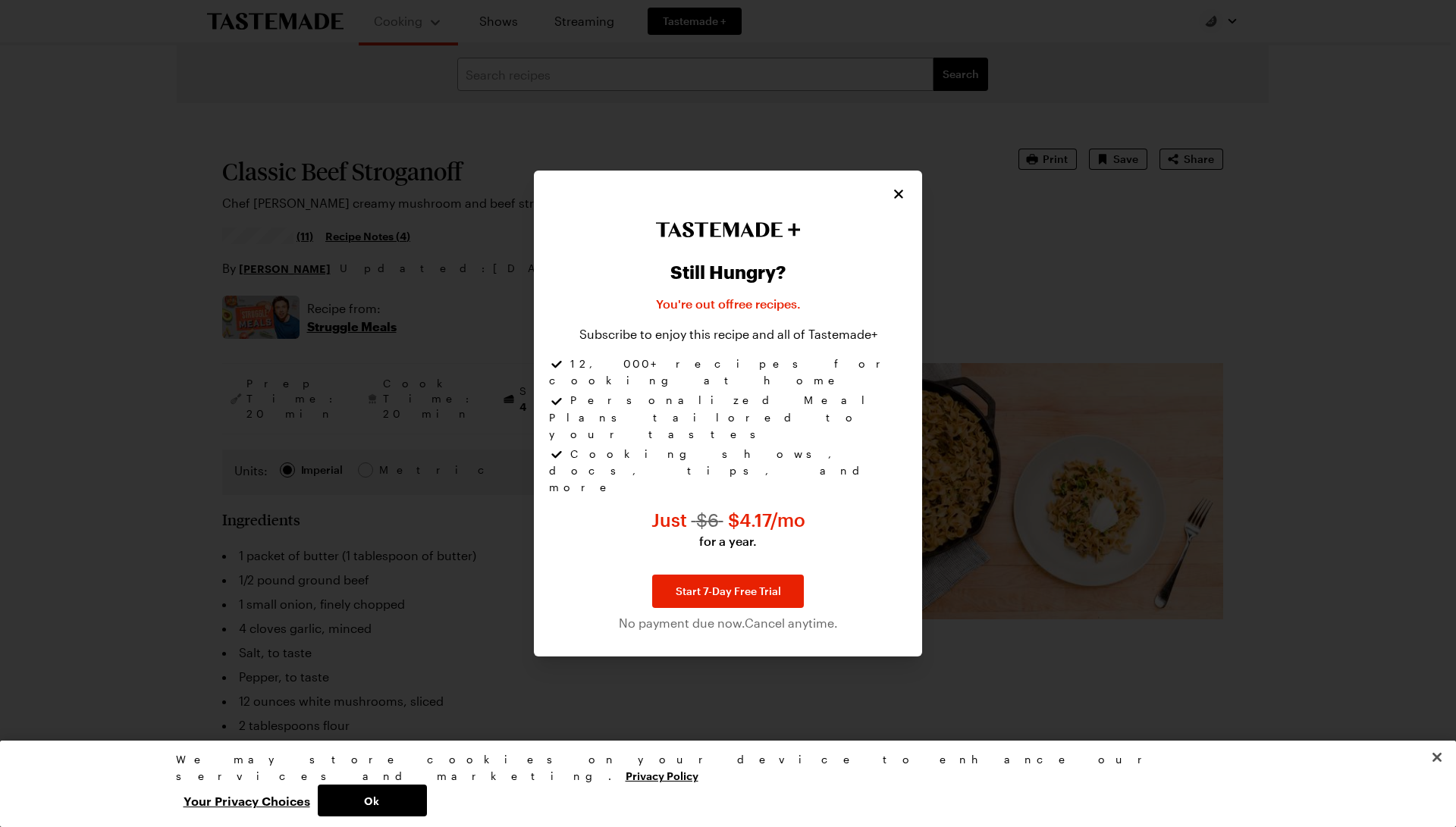
click at [900, 198] on icon "Close" at bounding box center [899, 195] width 10 height 10
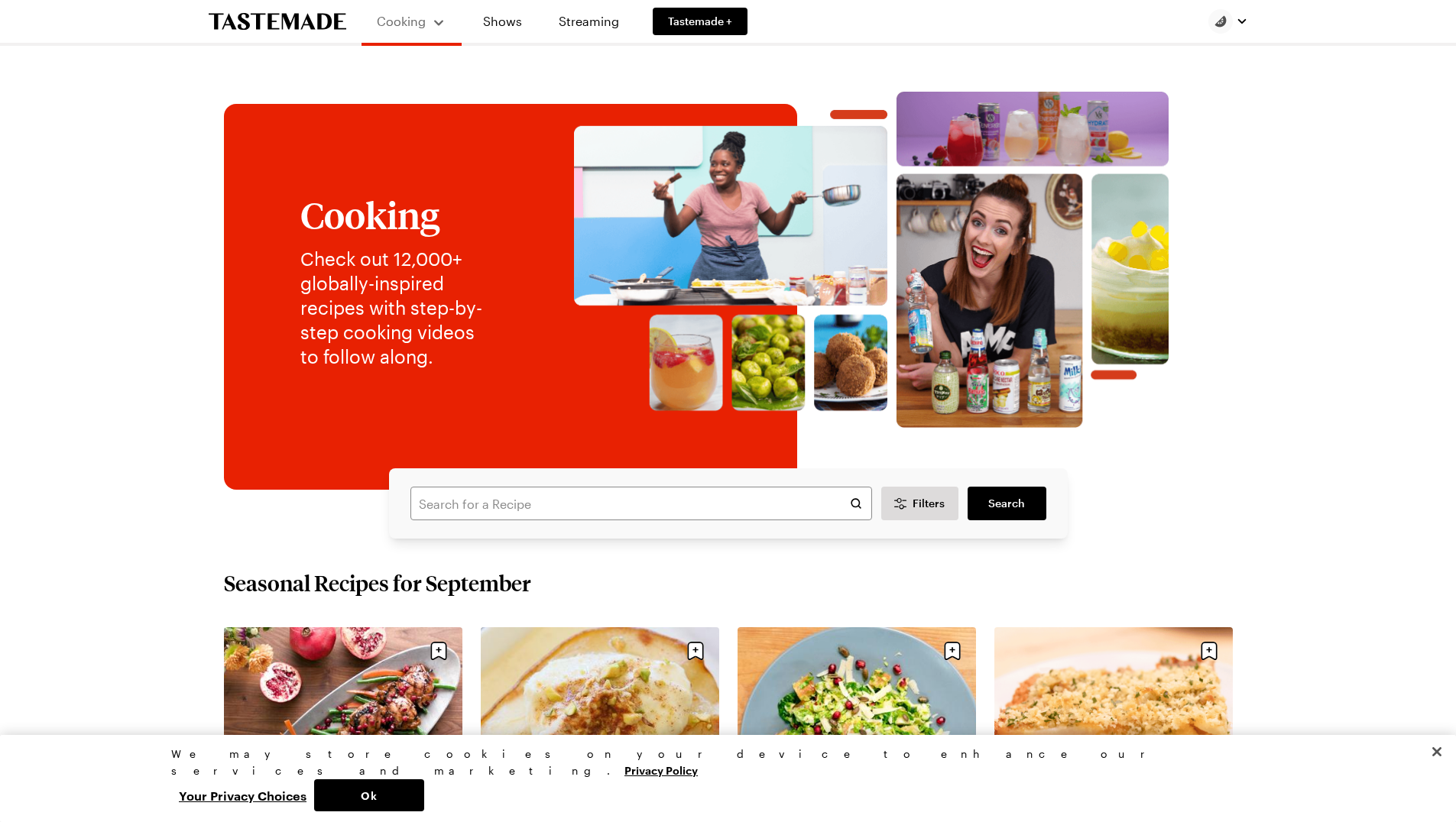
click at [1247, 20] on div "Cooking Shows Streaming Tastemade +" at bounding box center [728, 21] width 1101 height 43
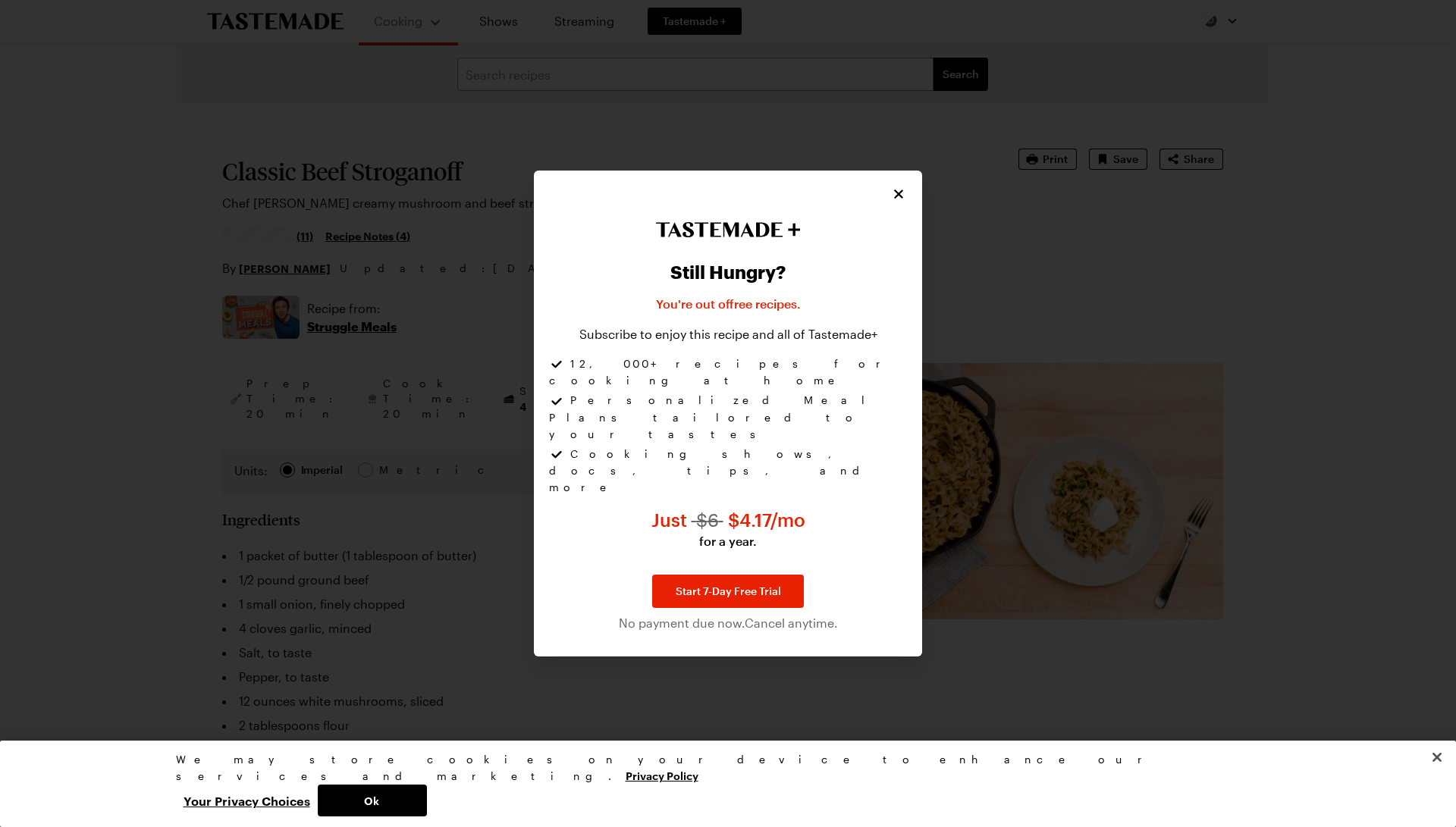
type textarea "x"
click at [898, 198] on icon "Close" at bounding box center [899, 195] width 10 height 10
